Goal: Information Seeking & Learning: Learn about a topic

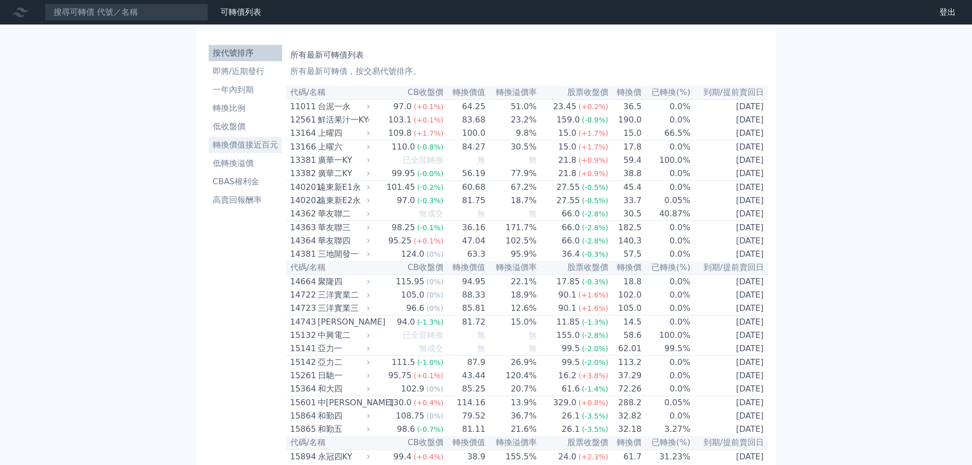
click at [250, 143] on li "轉換價值接近百元" at bounding box center [245, 145] width 73 height 12
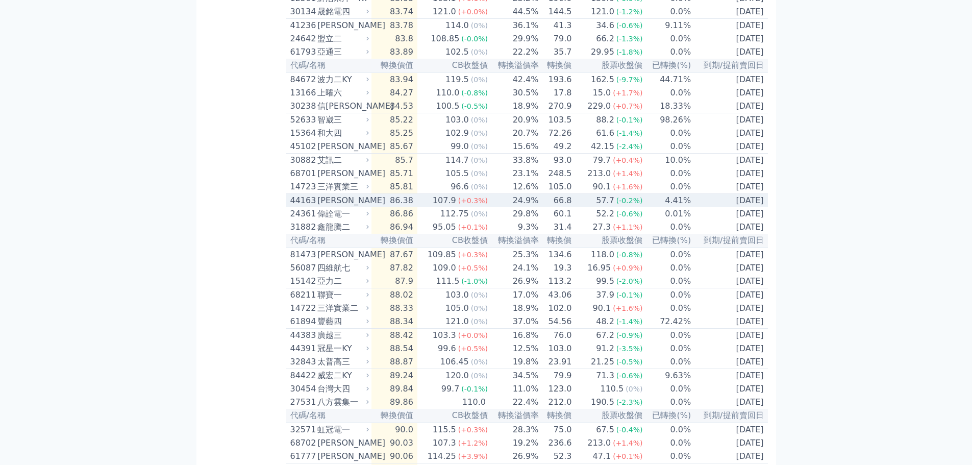
scroll to position [408, 0]
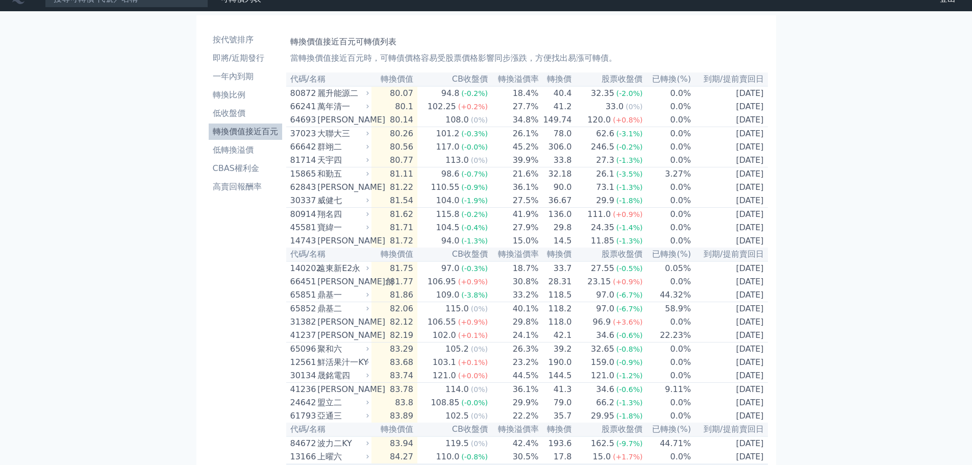
scroll to position [0, 0]
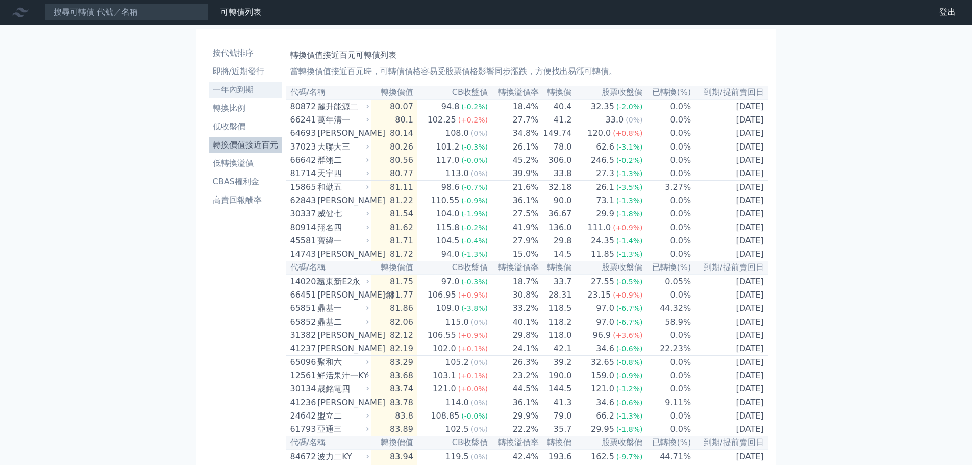
click at [228, 91] on li "一年內到期" at bounding box center [245, 90] width 73 height 12
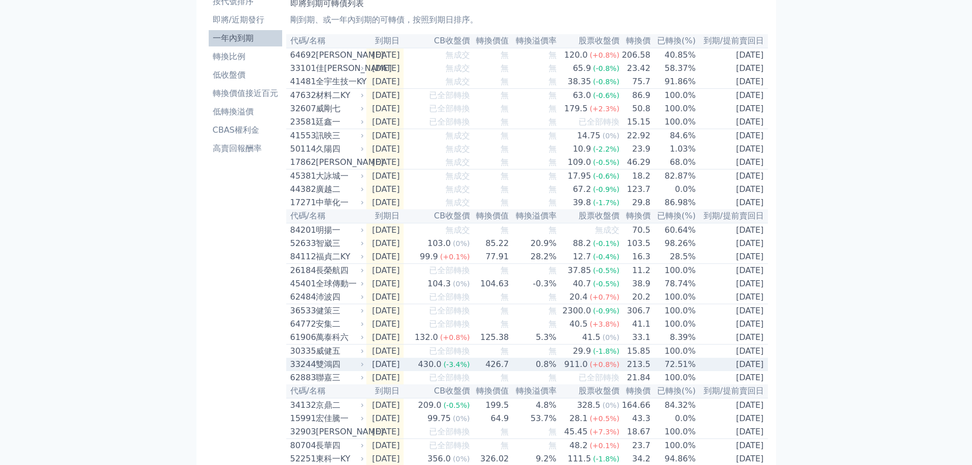
scroll to position [51, 0]
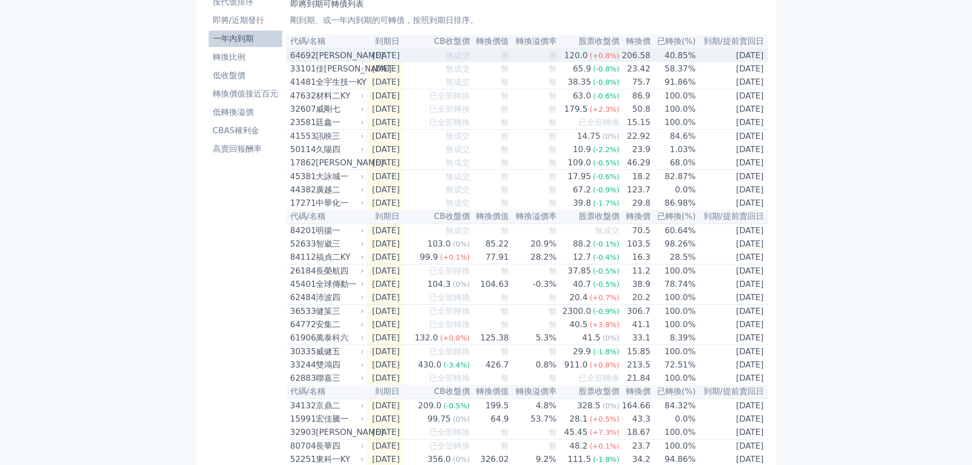
click at [301, 58] on div "64692" at bounding box center [301, 55] width 23 height 12
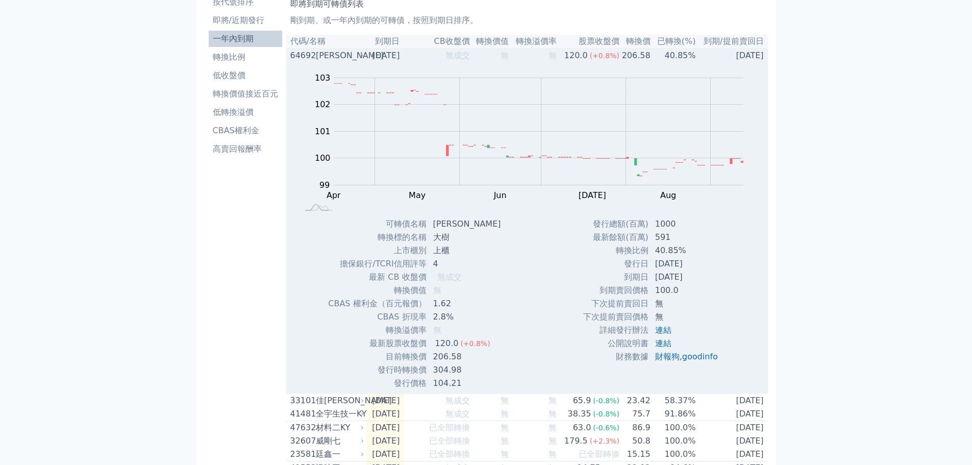
click at [302, 58] on div "64692" at bounding box center [301, 55] width 23 height 12
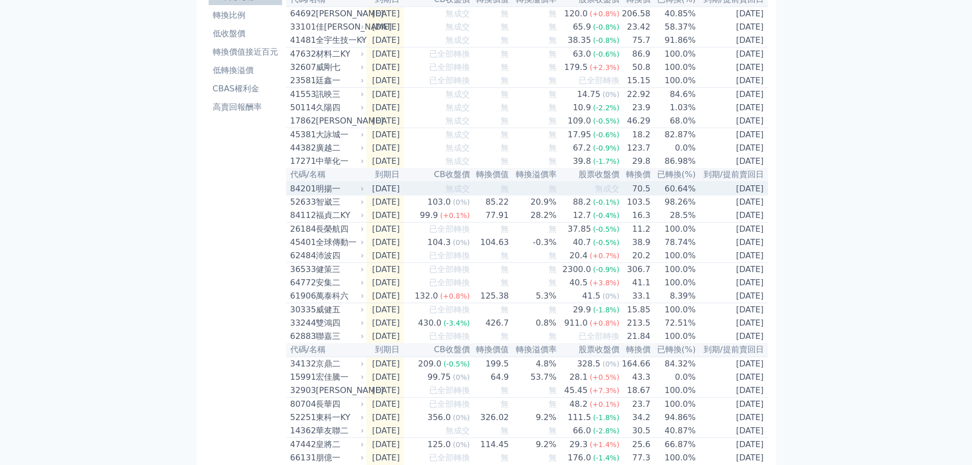
scroll to position [153, 0]
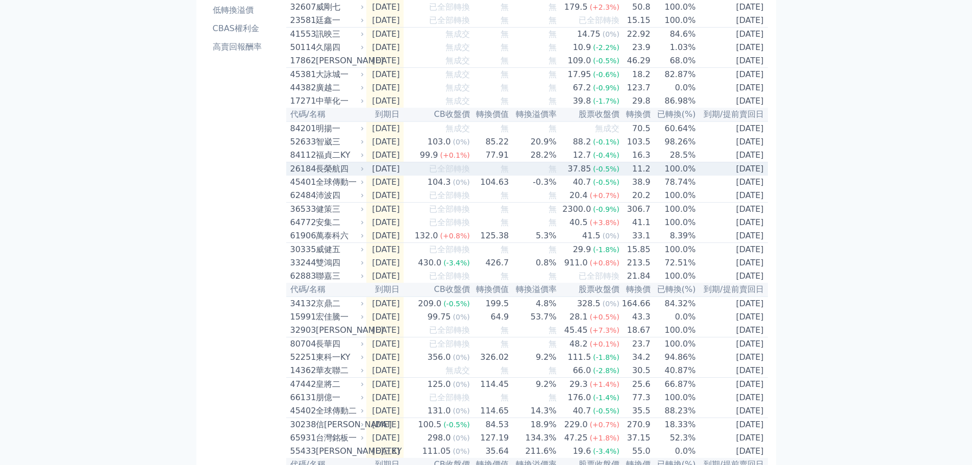
click at [335, 175] on div "長榮航四" at bounding box center [339, 169] width 46 height 12
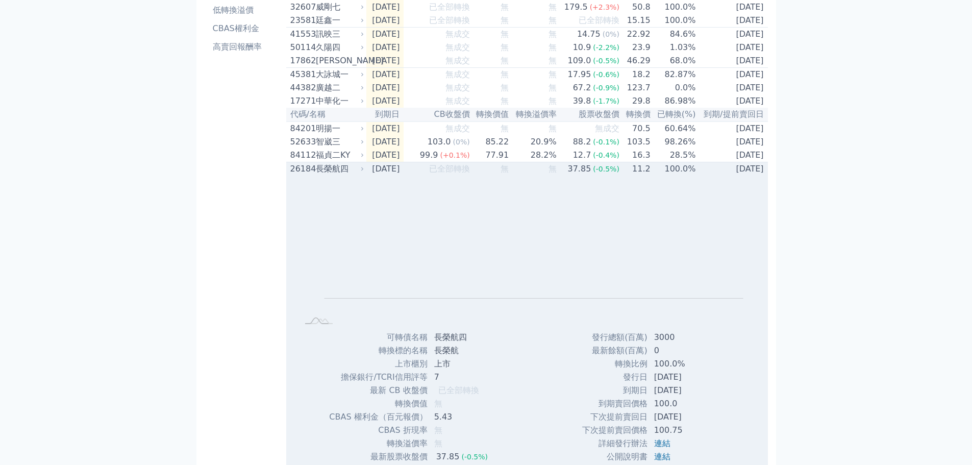
click at [335, 175] on div "長榮航四" at bounding box center [339, 169] width 46 height 12
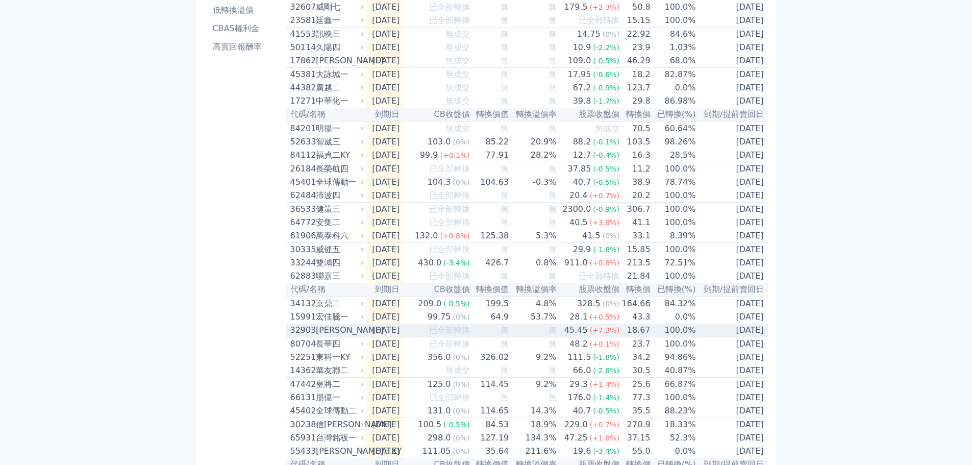
scroll to position [204, 0]
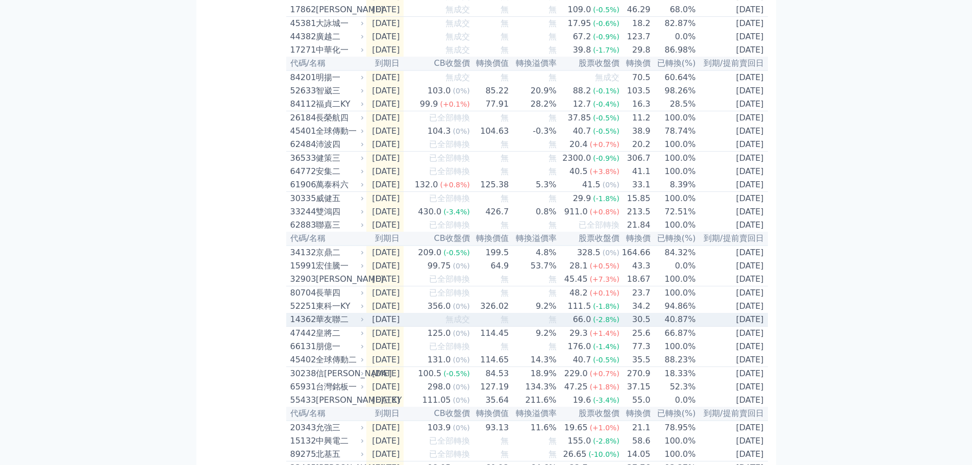
click at [384, 327] on td "[DATE]" at bounding box center [385, 320] width 38 height 14
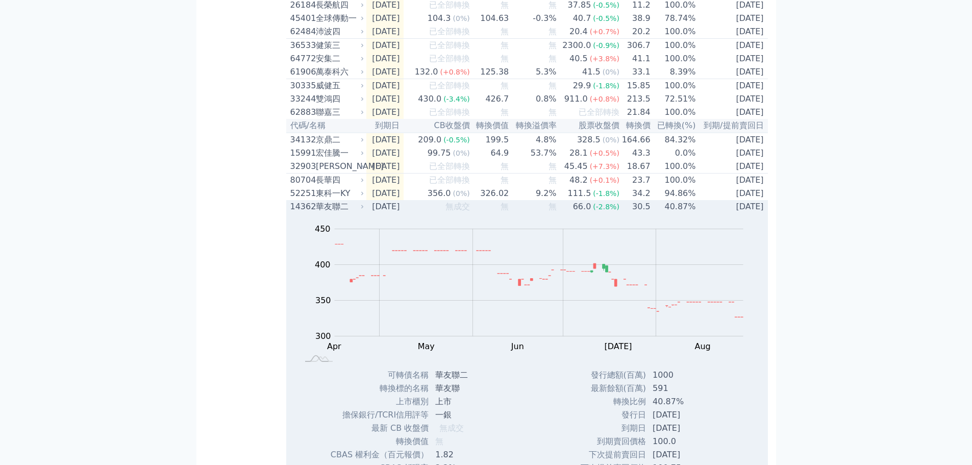
scroll to position [357, 0]
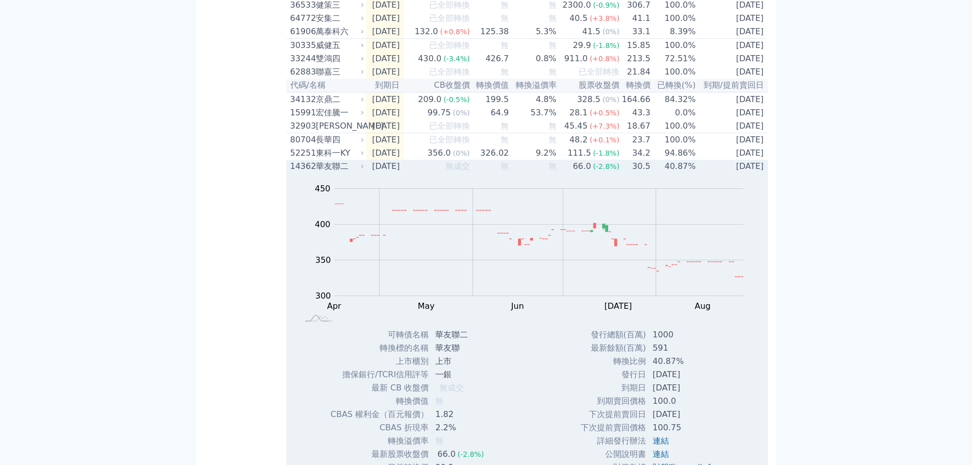
click at [303, 172] on div "14362" at bounding box center [301, 166] width 23 height 12
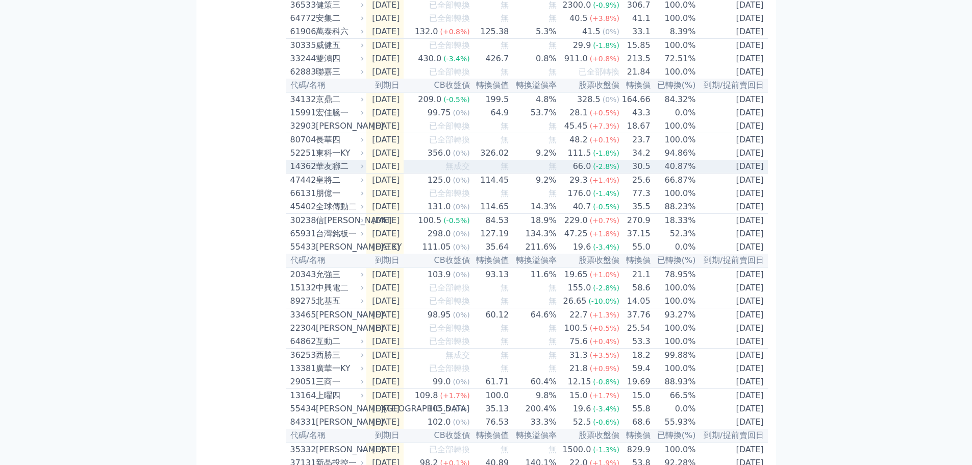
click at [303, 172] on div "14362" at bounding box center [301, 166] width 23 height 12
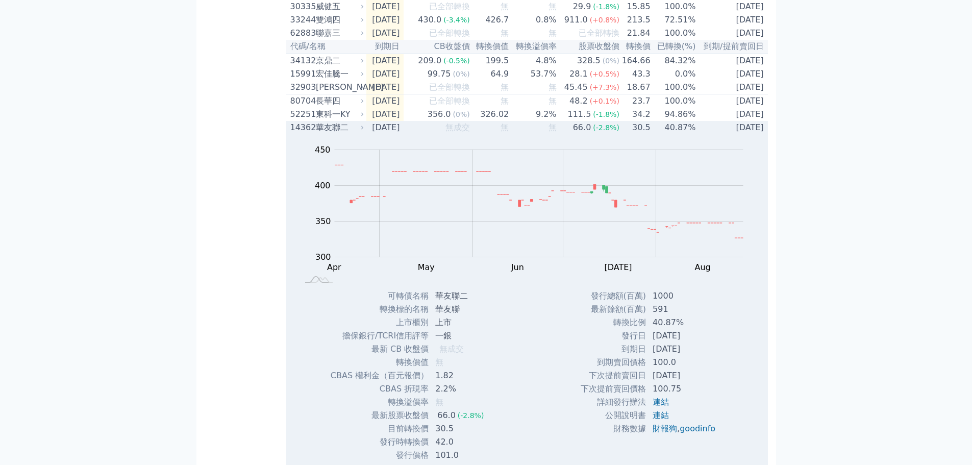
scroll to position [459, 0]
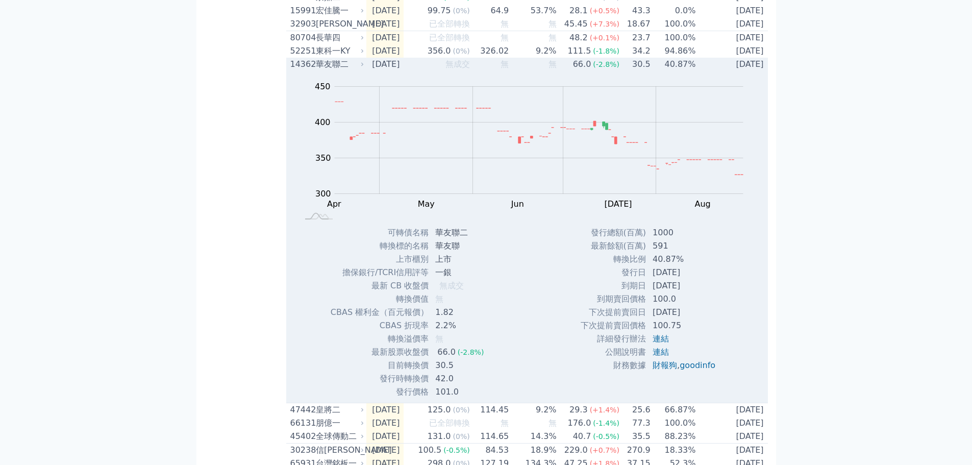
click at [302, 70] on div "14362" at bounding box center [301, 64] width 23 height 12
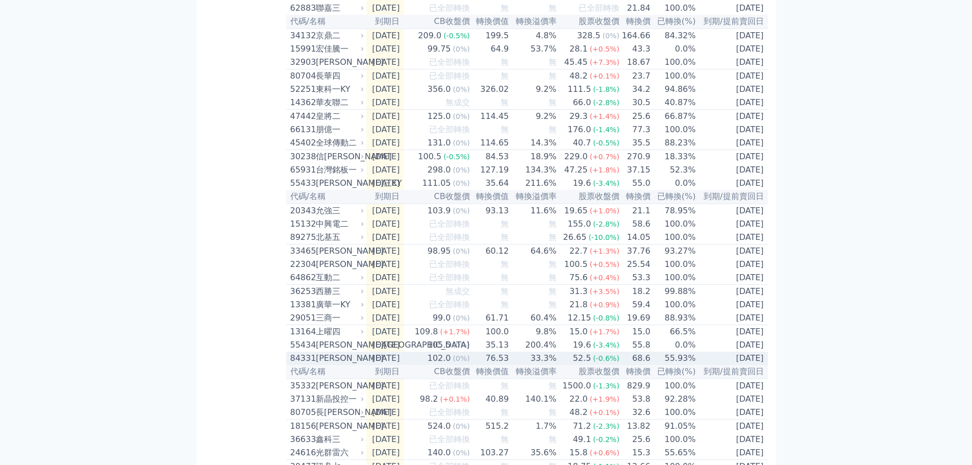
scroll to position [357, 0]
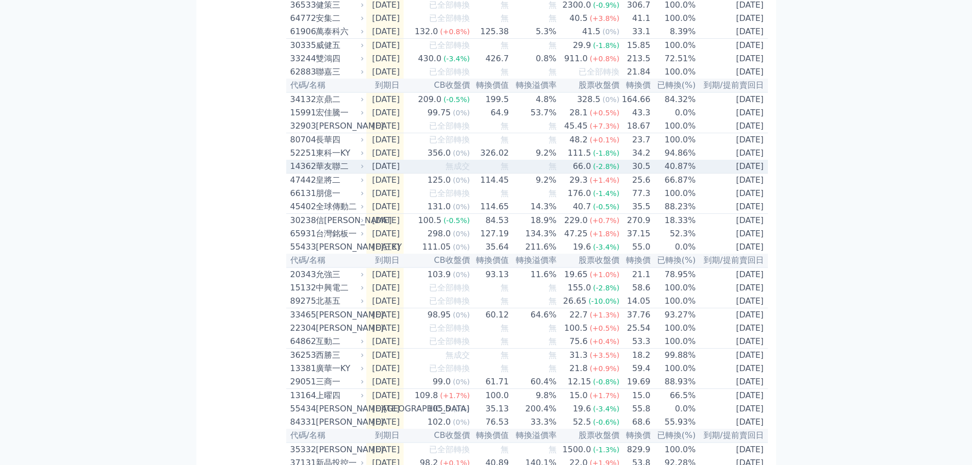
click at [320, 172] on div "華友聯二" at bounding box center [339, 166] width 46 height 12
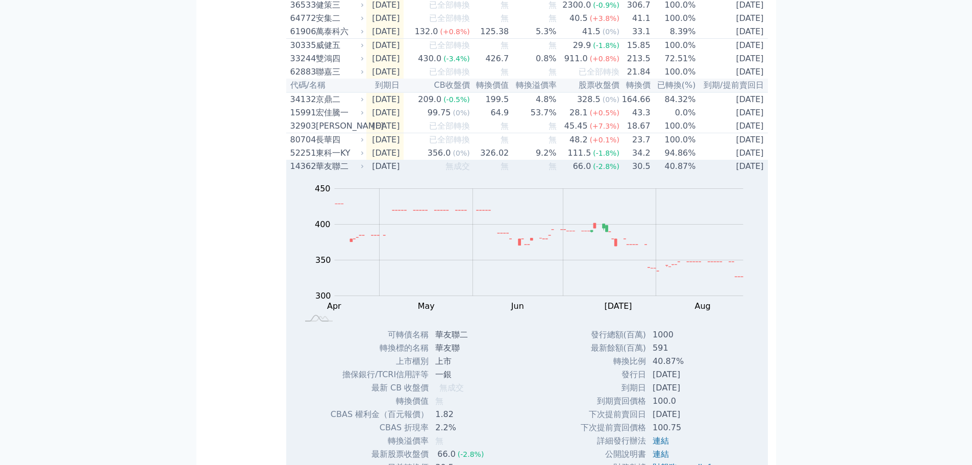
click at [321, 172] on div "華友聯二" at bounding box center [339, 166] width 46 height 12
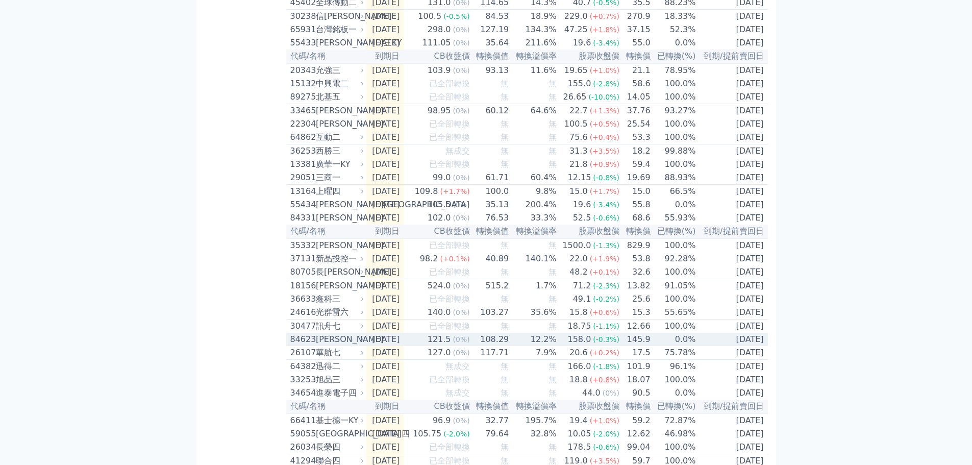
scroll to position [612, 0]
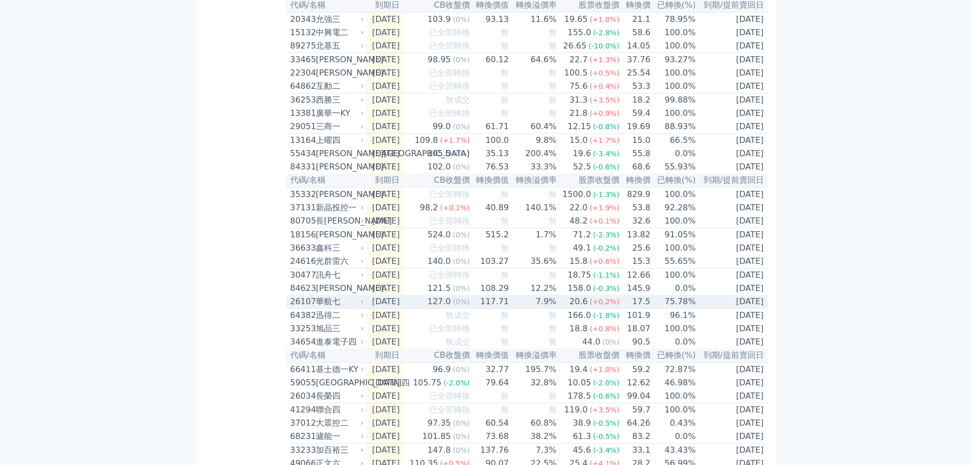
click at [325, 308] on div "華航七" at bounding box center [339, 301] width 46 height 12
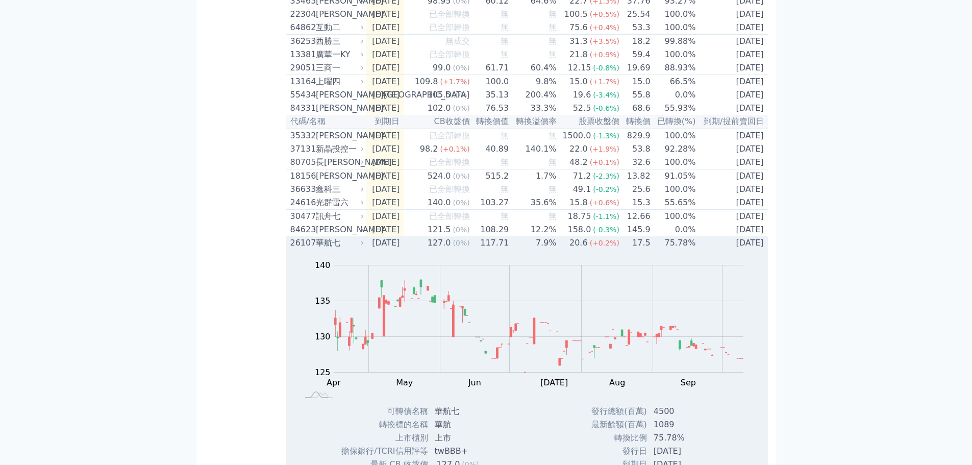
scroll to position [816, 0]
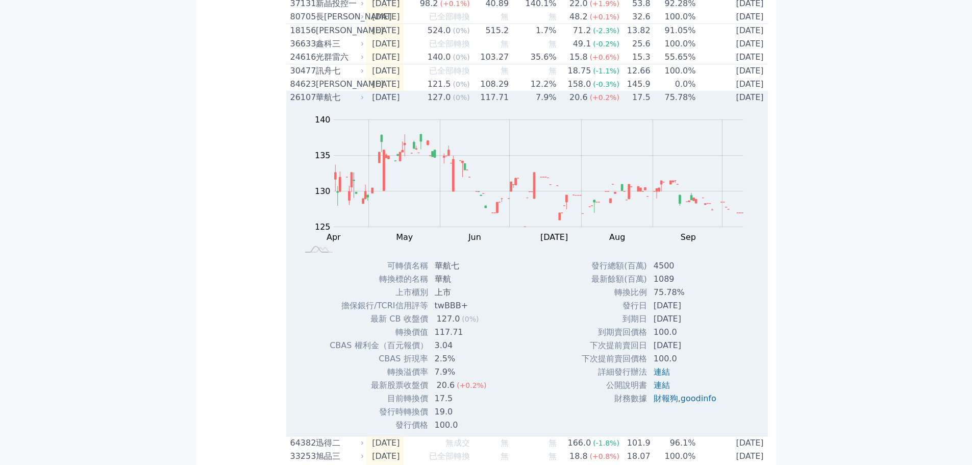
click at [293, 104] on div "26107" at bounding box center [301, 97] width 23 height 12
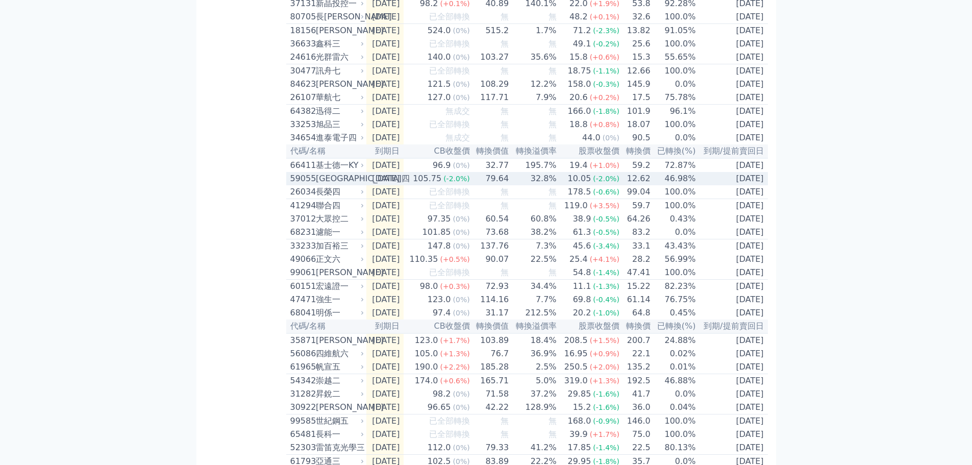
click at [340, 185] on div "[GEOGRAPHIC_DATA]四" at bounding box center [339, 178] width 46 height 12
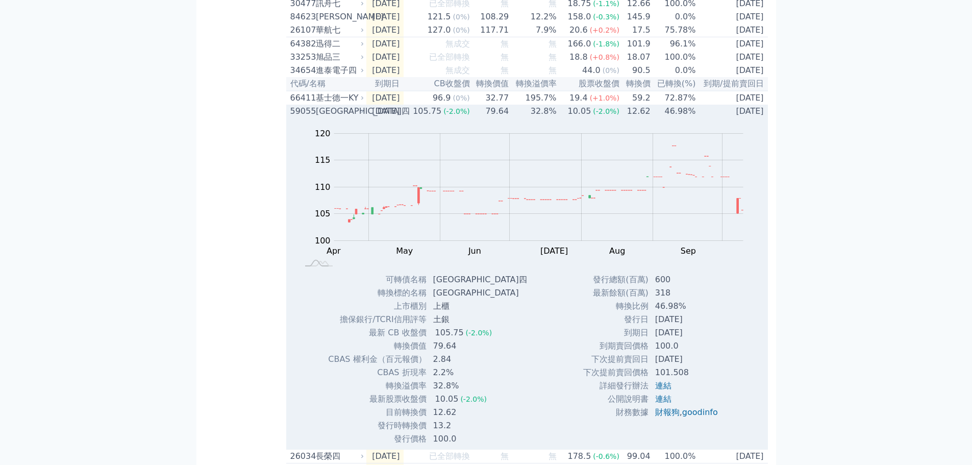
scroll to position [867, 0]
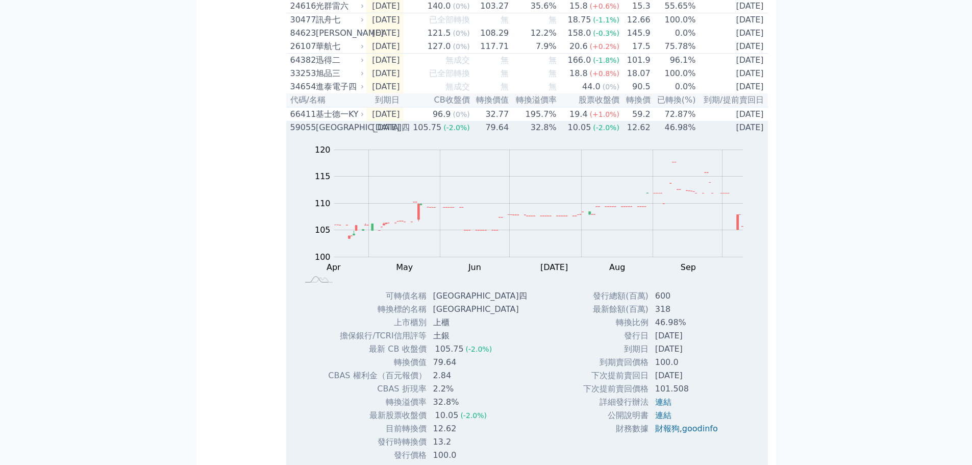
click at [333, 134] on div "[GEOGRAPHIC_DATA]四" at bounding box center [339, 127] width 46 height 12
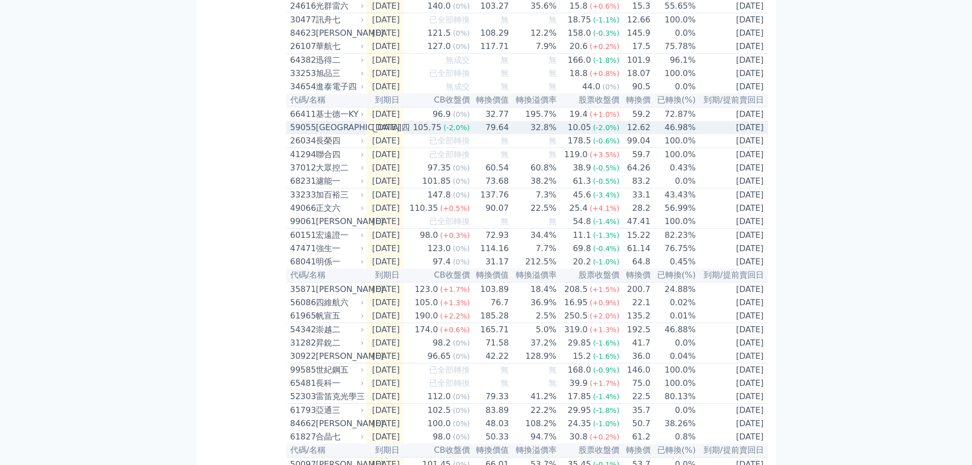
click at [332, 134] on div "[GEOGRAPHIC_DATA]四" at bounding box center [339, 127] width 46 height 12
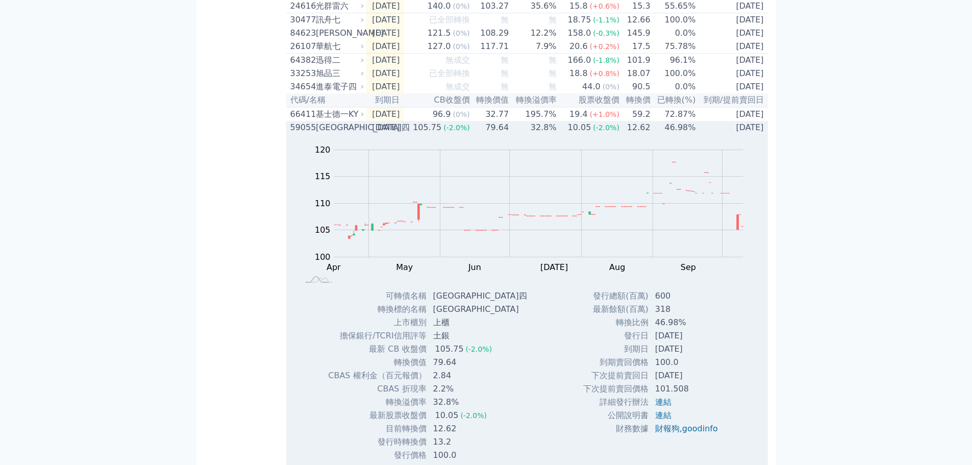
click at [345, 134] on div "[GEOGRAPHIC_DATA]四" at bounding box center [339, 127] width 46 height 12
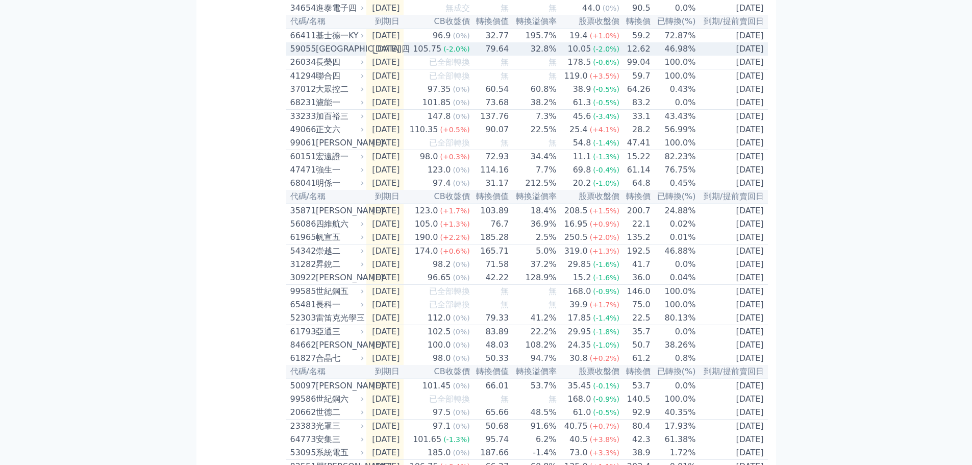
scroll to position [969, 0]
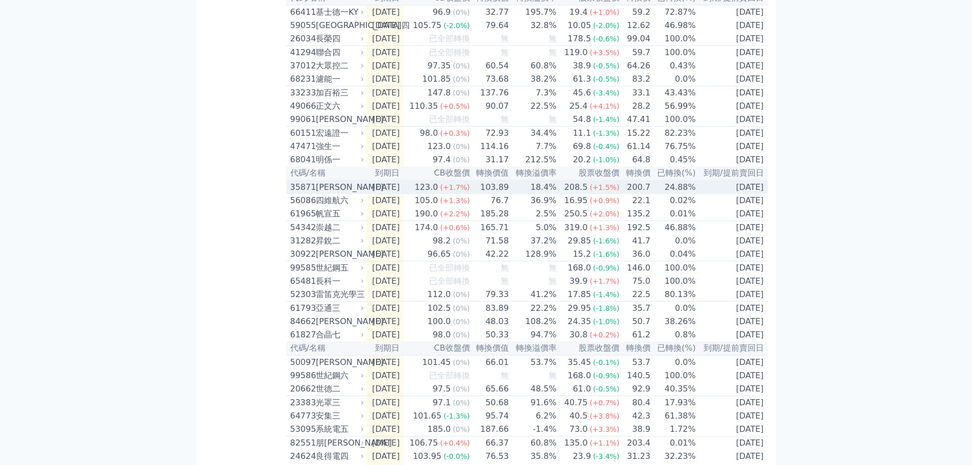
click at [322, 193] on div "[PERSON_NAME]" at bounding box center [339, 187] width 46 height 12
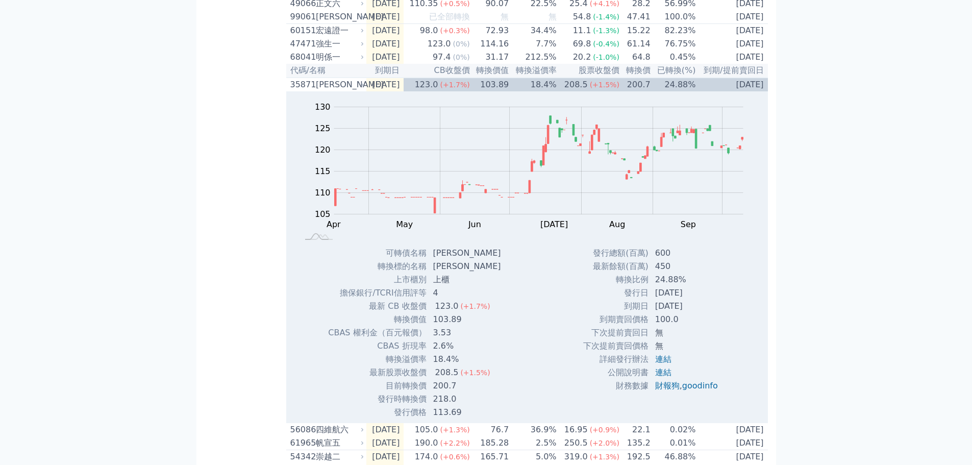
scroll to position [1072, 0]
click at [301, 91] on div "35871" at bounding box center [301, 85] width 23 height 12
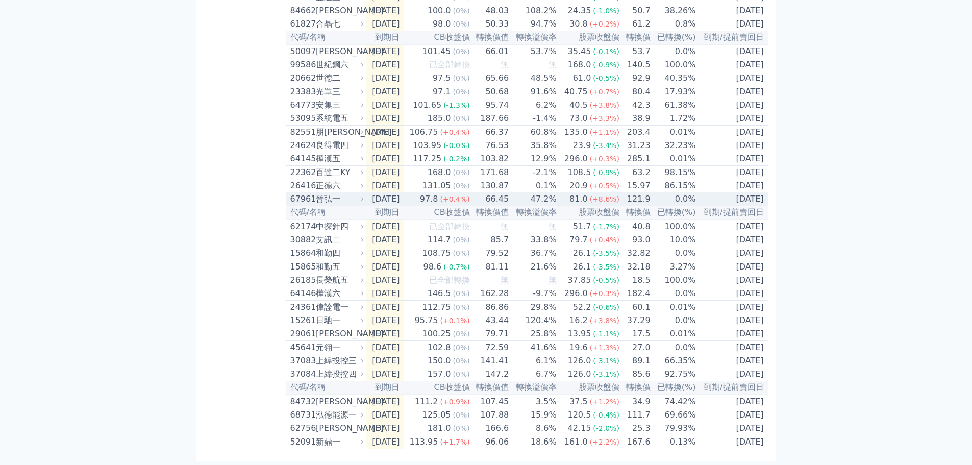
scroll to position [1405, 0]
